Goal: Information Seeking & Learning: Learn about a topic

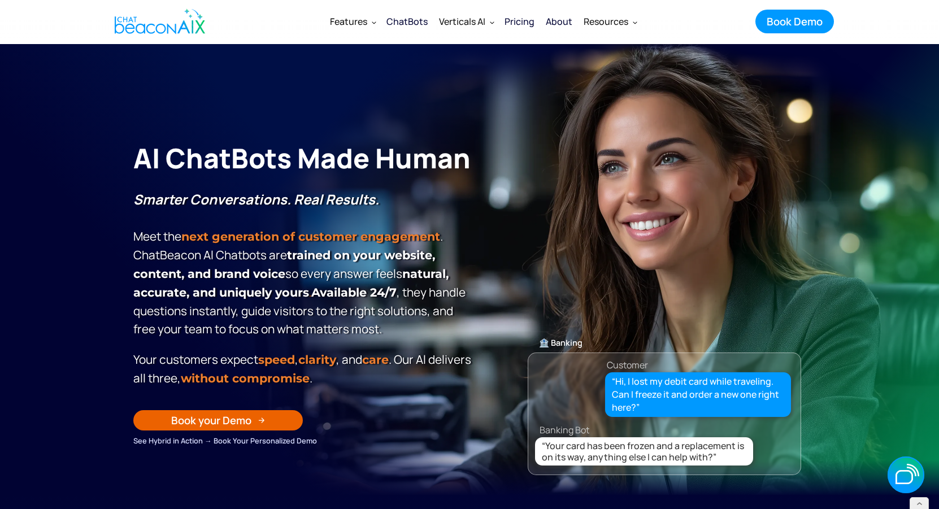
click at [403, 23] on div "ChatBots" at bounding box center [406, 22] width 41 height 16
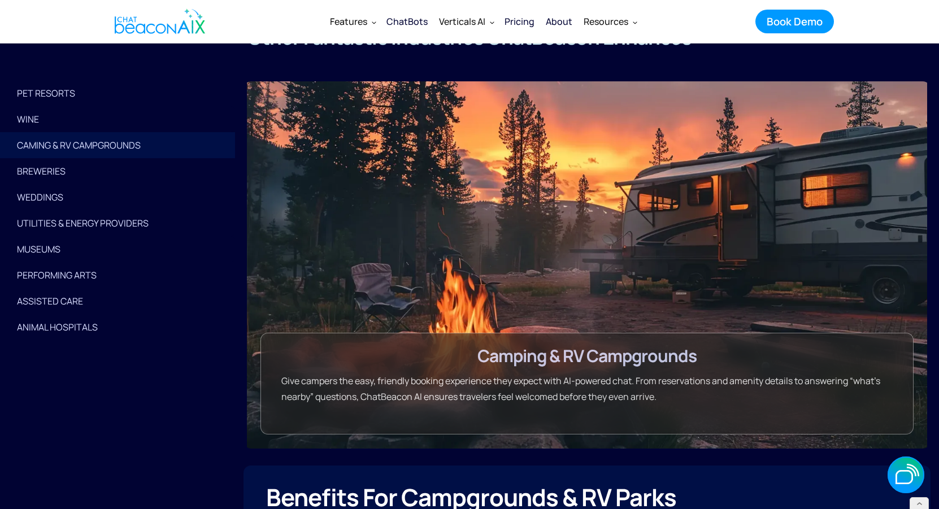
scroll to position [2900, 0]
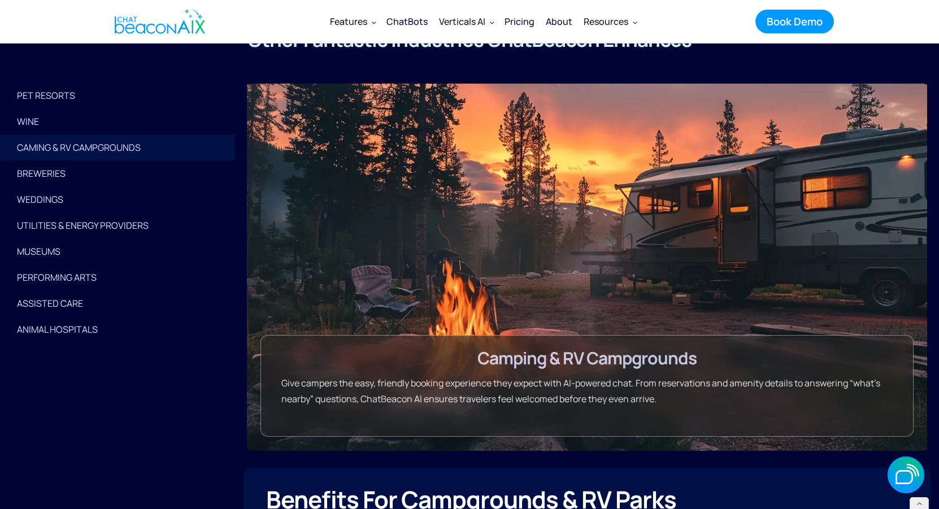
click at [49, 118] on div "WINE" at bounding box center [117, 122] width 201 height 16
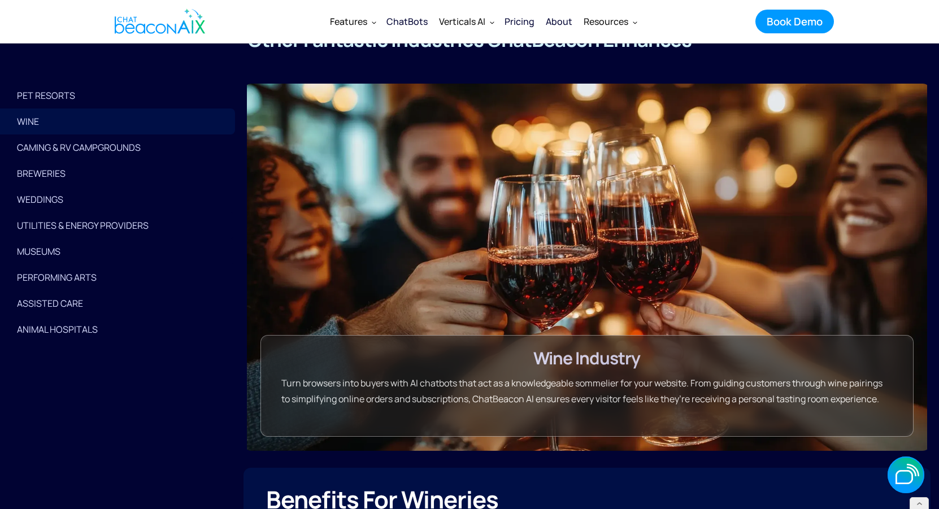
click at [54, 103] on div "PET RESORTS" at bounding box center [117, 96] width 201 height 16
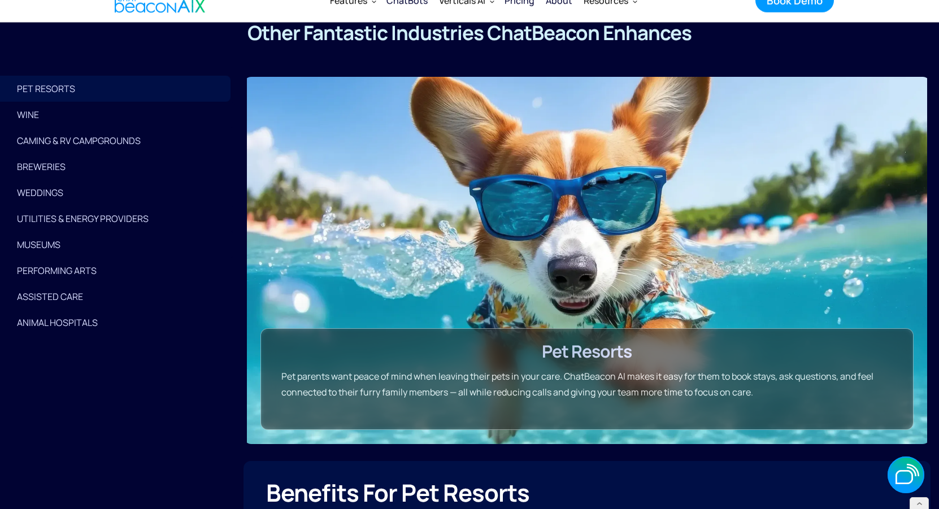
scroll to position [2913, 0]
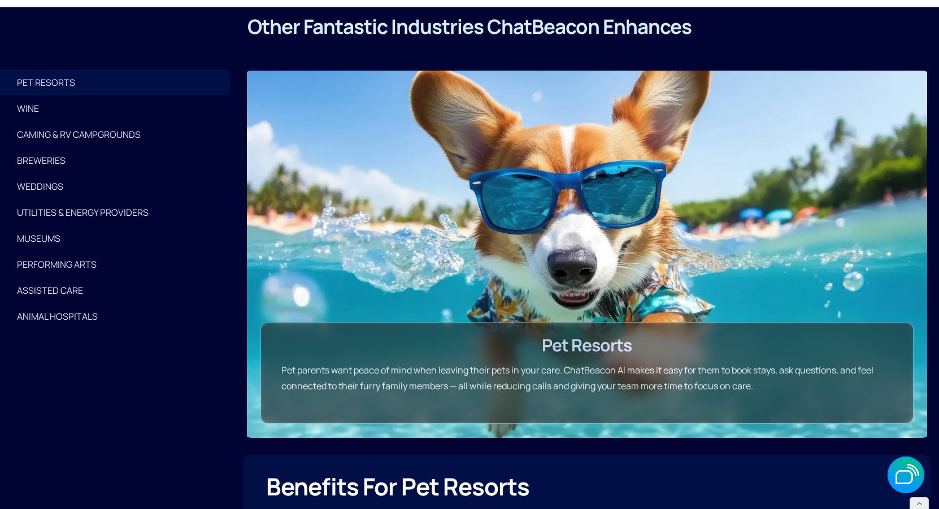
click at [59, 210] on div "Utilities & Energy Providers" at bounding box center [117, 212] width 201 height 16
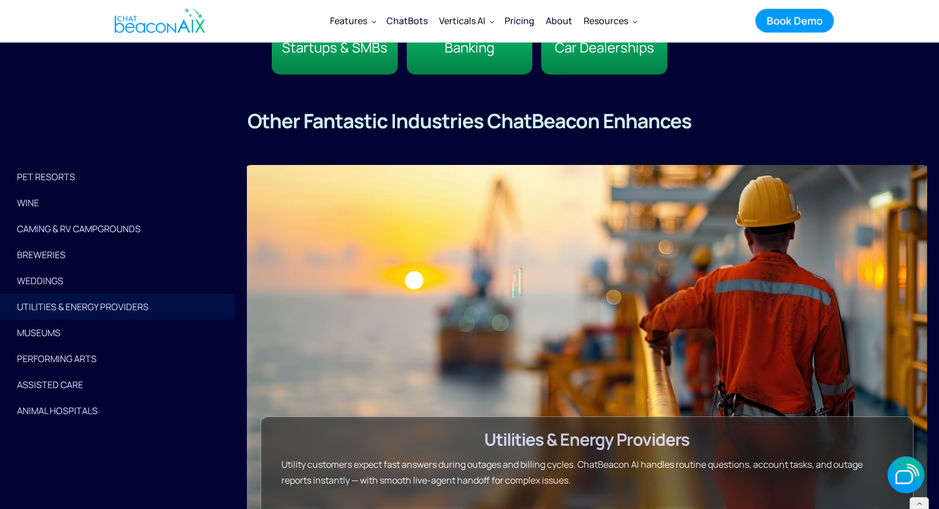
scroll to position [2817, 0]
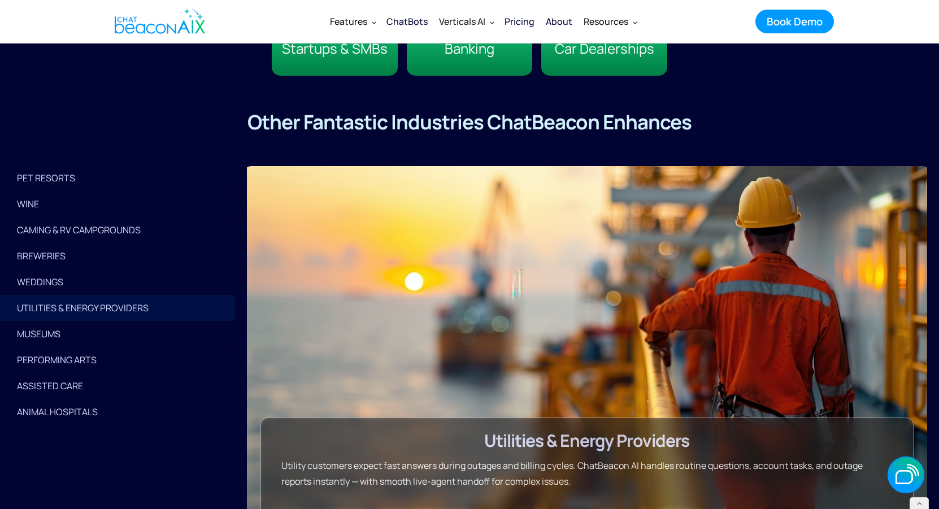
click at [51, 411] on div "Animal Hospitals" at bounding box center [117, 412] width 201 height 16
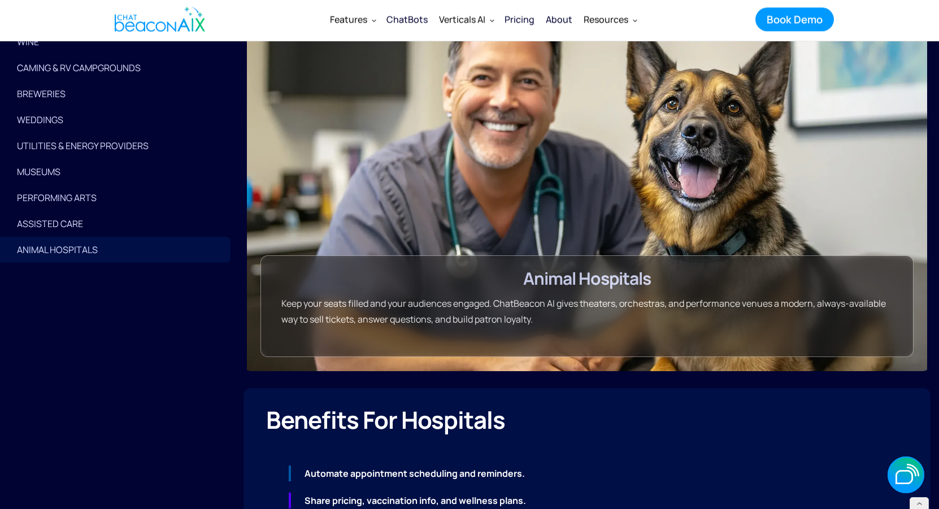
scroll to position [2975, 0]
